Goal: Find specific page/section: Find specific page/section

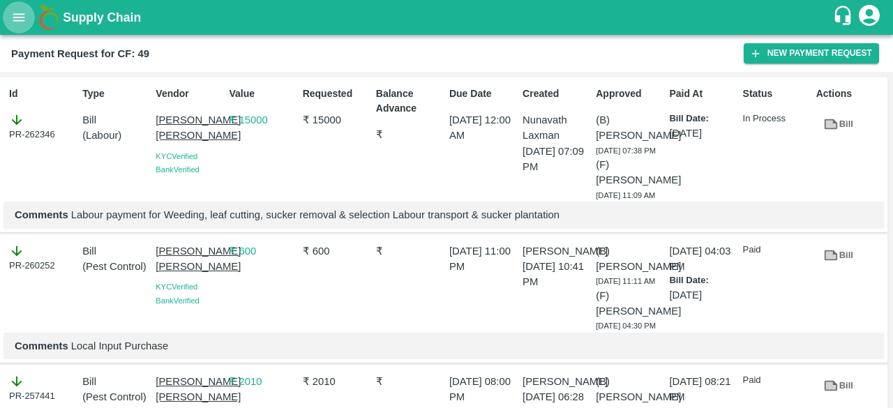
click at [22, 19] on icon "open drawer" at bounding box center [18, 17] width 15 height 15
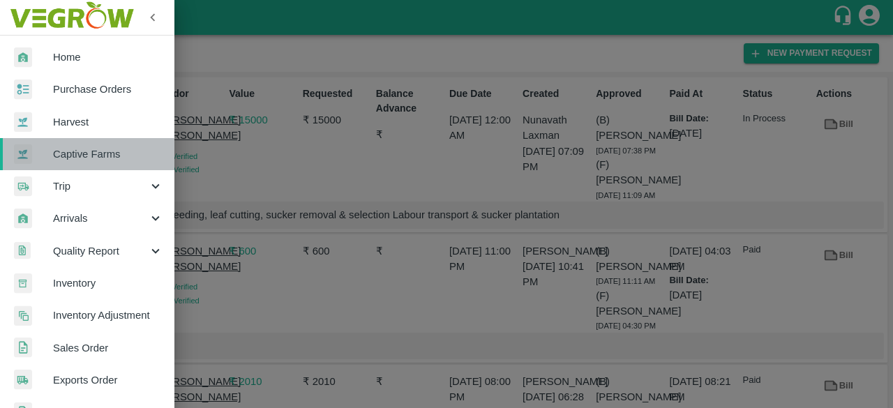
click at [94, 166] on link "Captive Farms" at bounding box center [87, 154] width 174 height 32
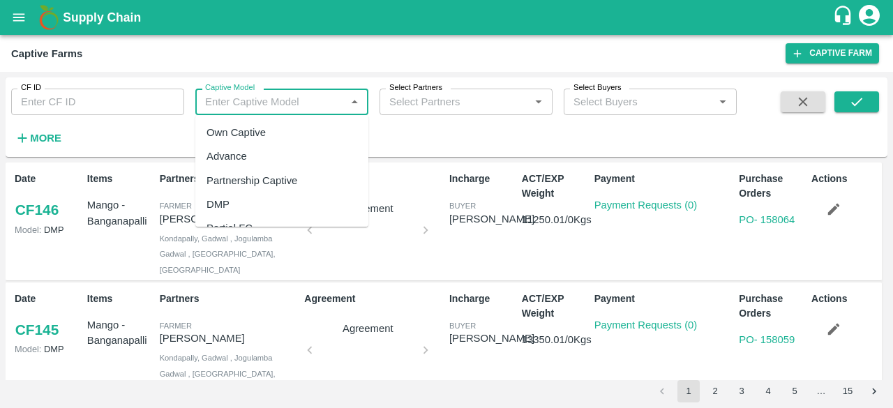
click at [261, 108] on input "Captive Model" at bounding box center [270, 102] width 142 height 18
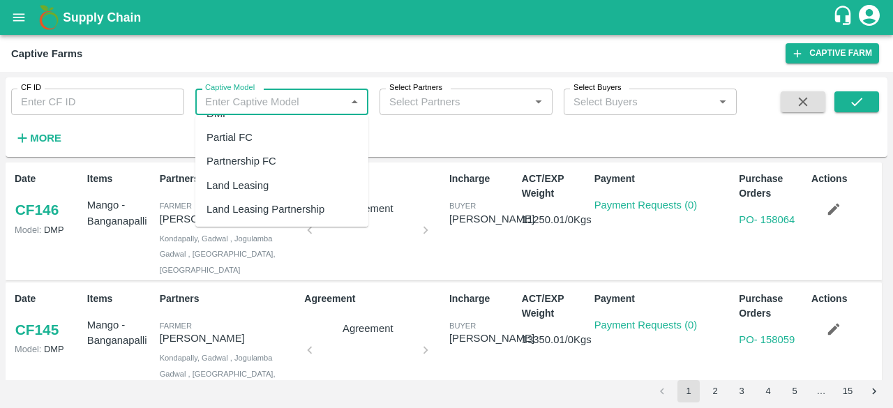
click at [247, 185] on div "Land Leasing" at bounding box center [237, 185] width 62 height 15
type input "Land Leasing"
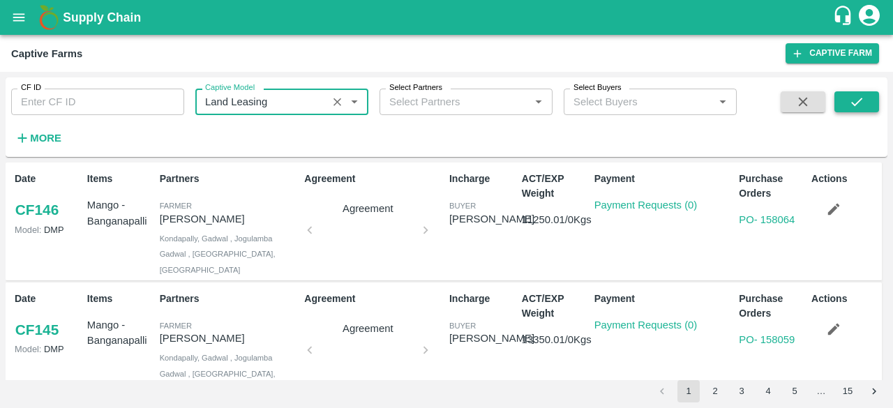
click at [855, 94] on icon "submit" at bounding box center [856, 101] width 15 height 15
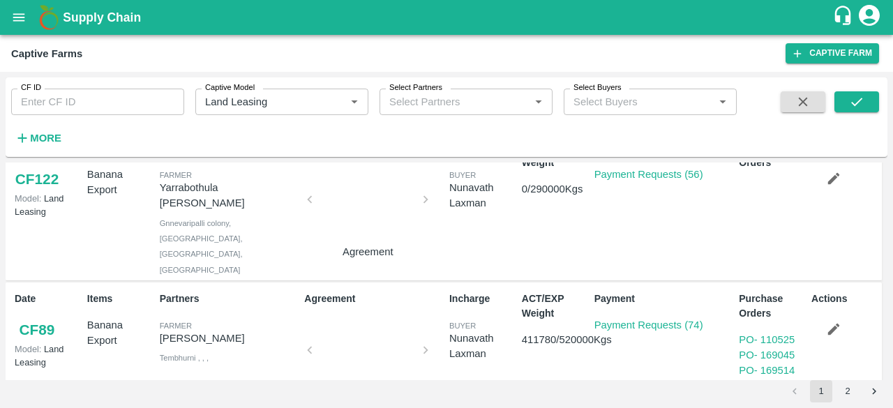
scroll to position [701, 0]
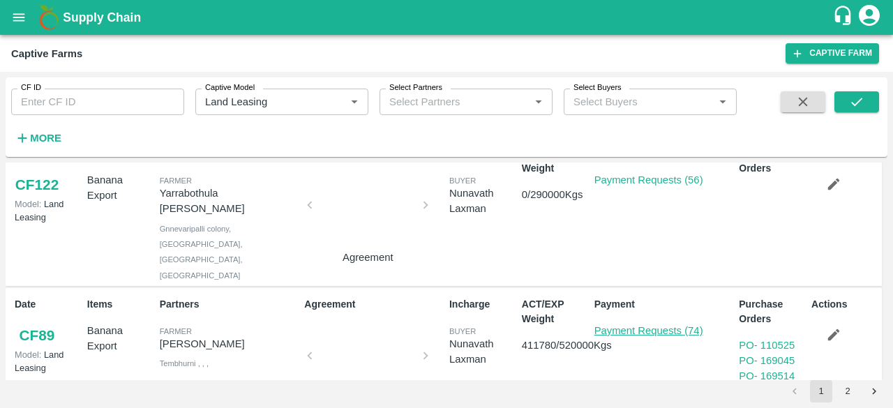
click at [666, 325] on link "Payment Requests (74)" at bounding box center [648, 330] width 109 height 11
